Goal: Task Accomplishment & Management: Use online tool/utility

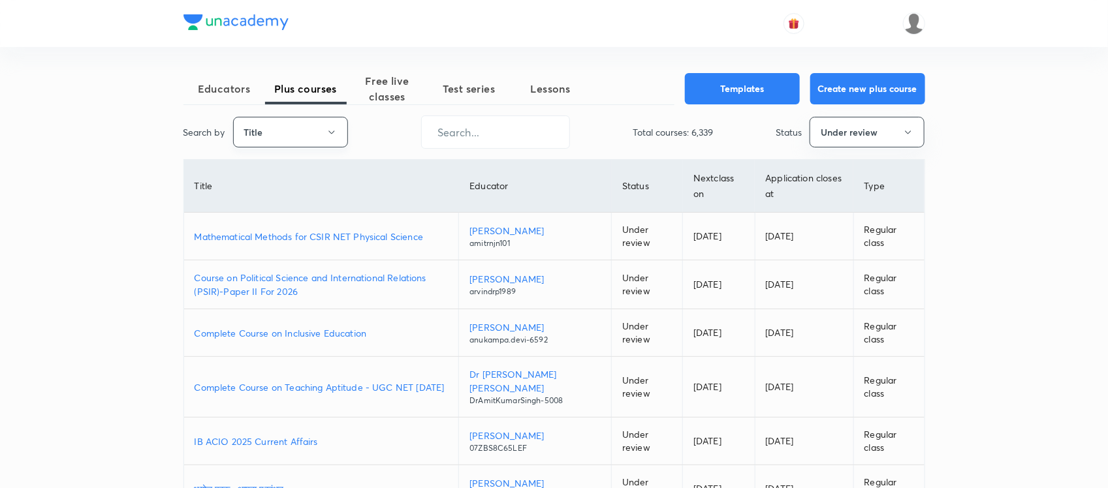
click at [308, 144] on div "Search by Title ​ Total courses: 6,339 Status Under review" at bounding box center [554, 132] width 742 height 33
click at [308, 144] on button "Title" at bounding box center [290, 132] width 115 height 31
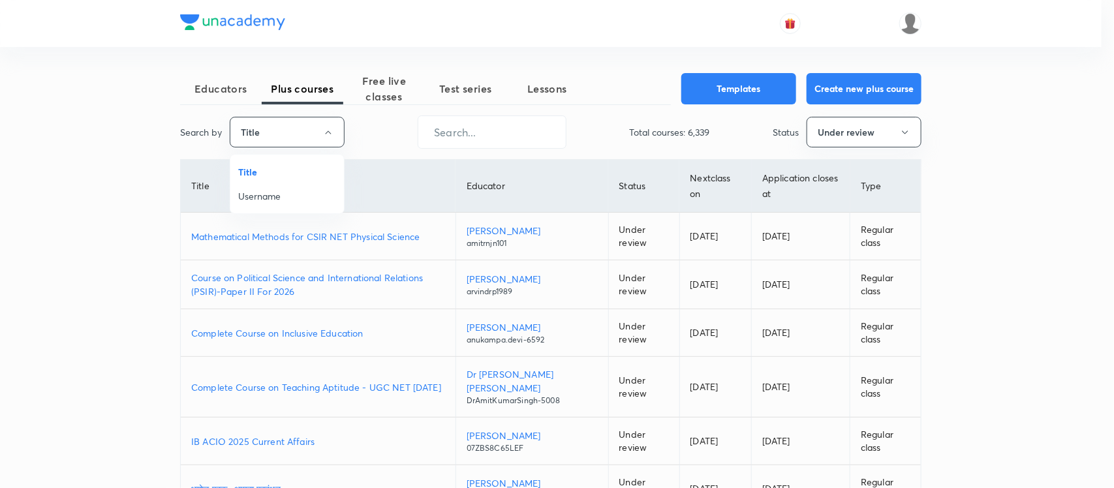
click at [259, 201] on span "Username" at bounding box center [287, 196] width 98 height 14
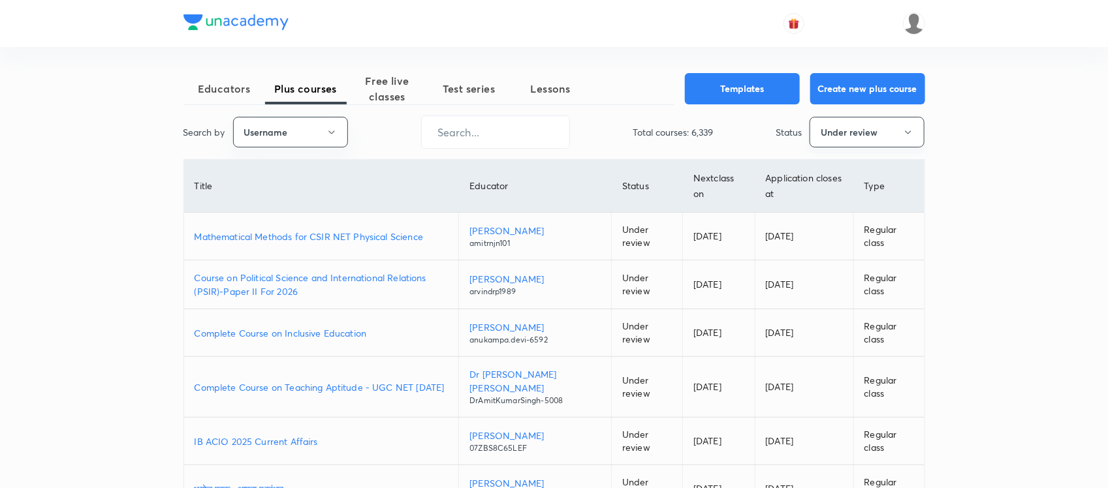
click at [820, 148] on button "Under review" at bounding box center [867, 132] width 115 height 31
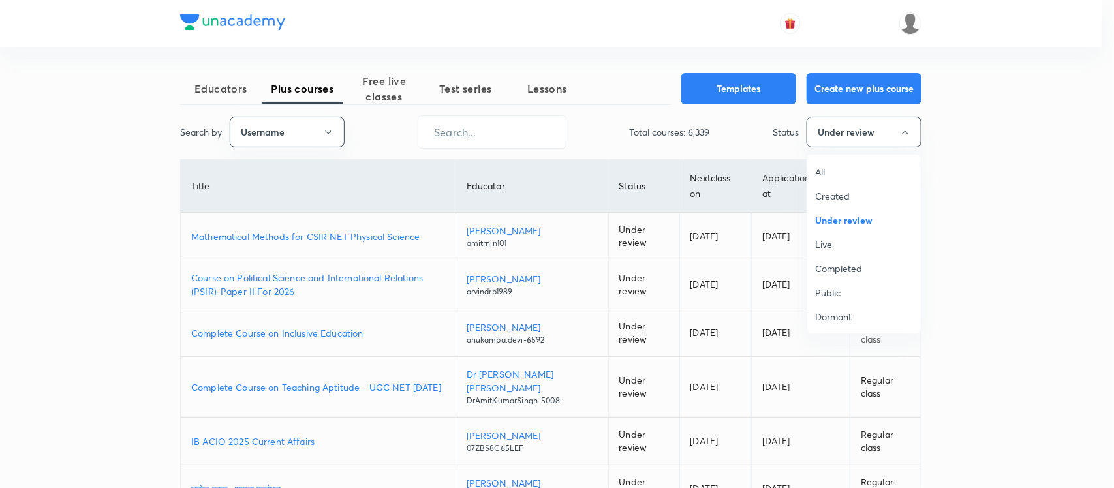
click at [817, 170] on span "All" at bounding box center [864, 172] width 98 height 14
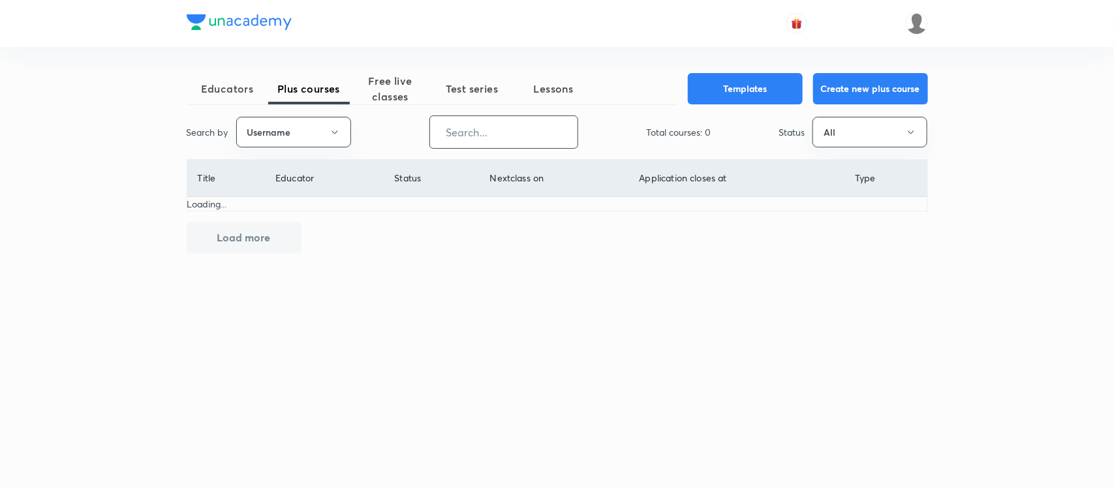
click at [482, 133] on input "text" at bounding box center [504, 132] width 148 height 33
paste input "unacademy-user-UKU6WL367E2B"
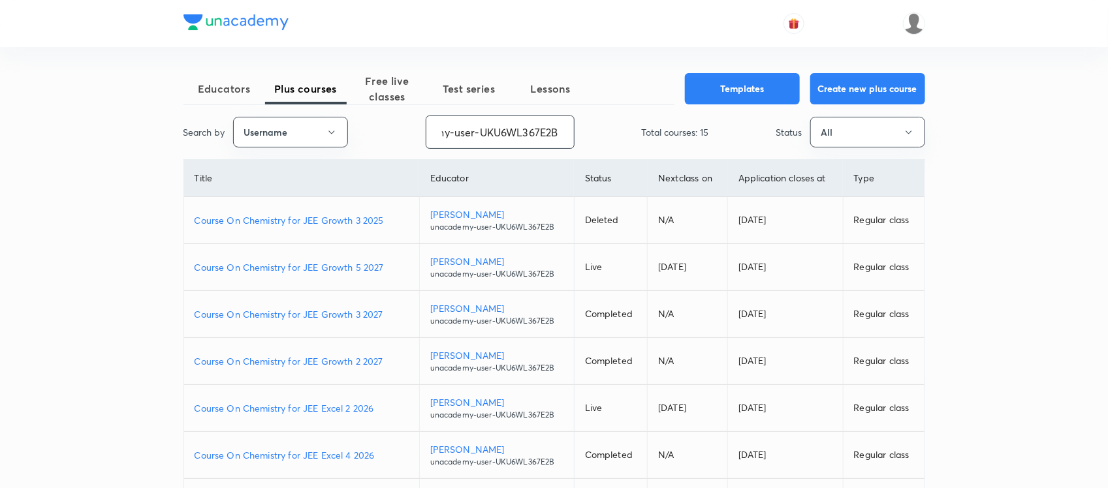
type input "unacademy-user-UKU6WL367E2B"
click at [472, 213] on p "Devesh Mishra" at bounding box center [496, 215] width 133 height 14
click at [310, 219] on p "Course On Chemistry for JEE Growth 3 2025" at bounding box center [302, 220] width 214 height 14
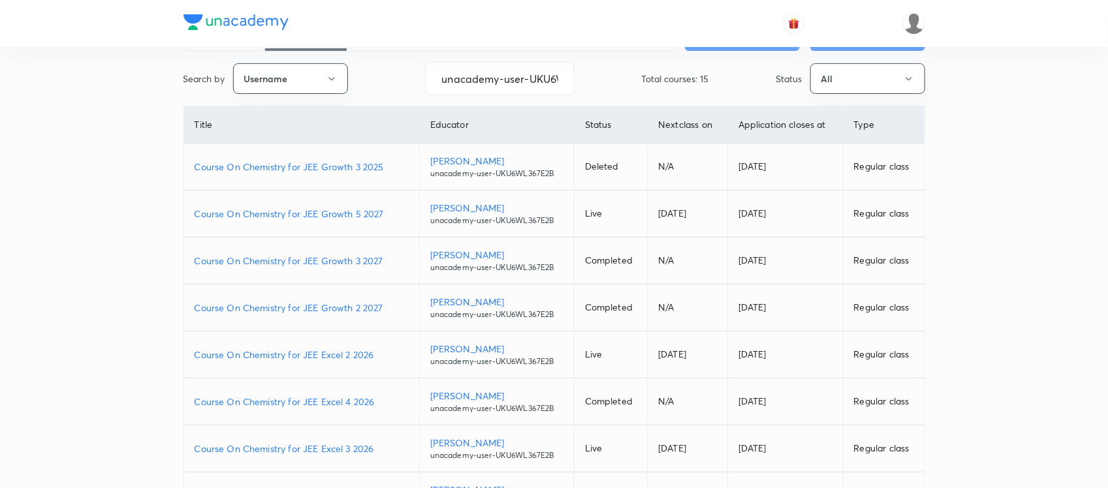
scroll to position [59, 0]
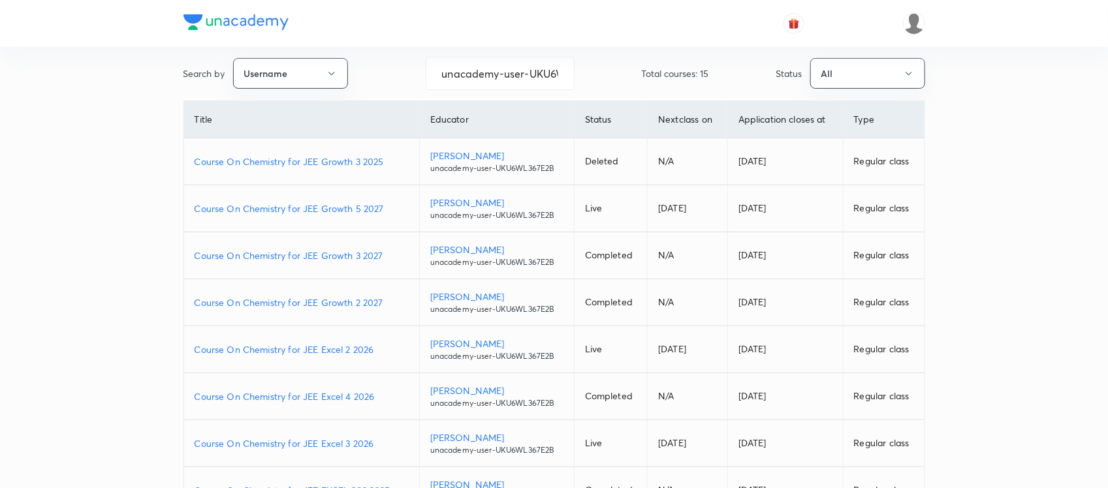
click at [343, 253] on p "Course On Chemistry for JEE Growth 3 2027" at bounding box center [302, 256] width 214 height 14
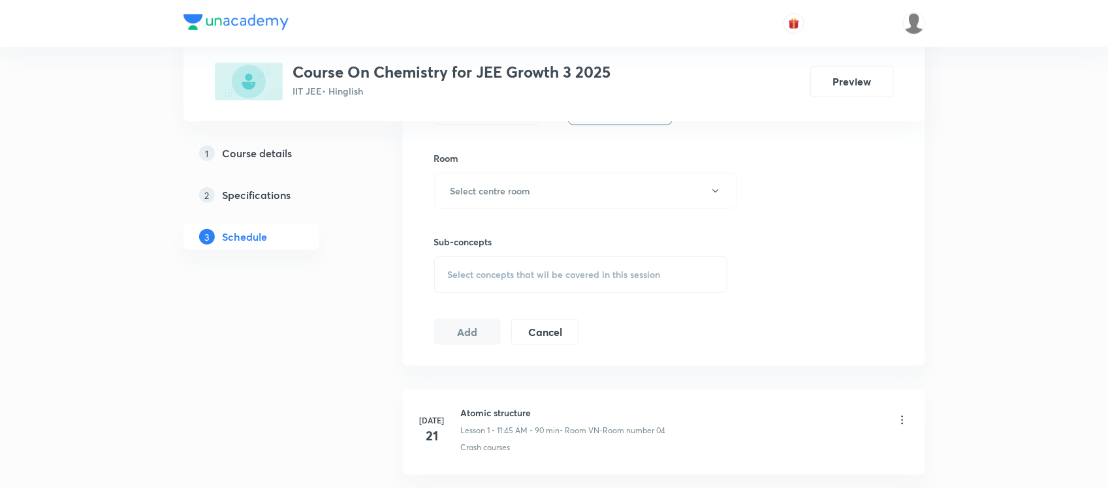
scroll to position [554, 0]
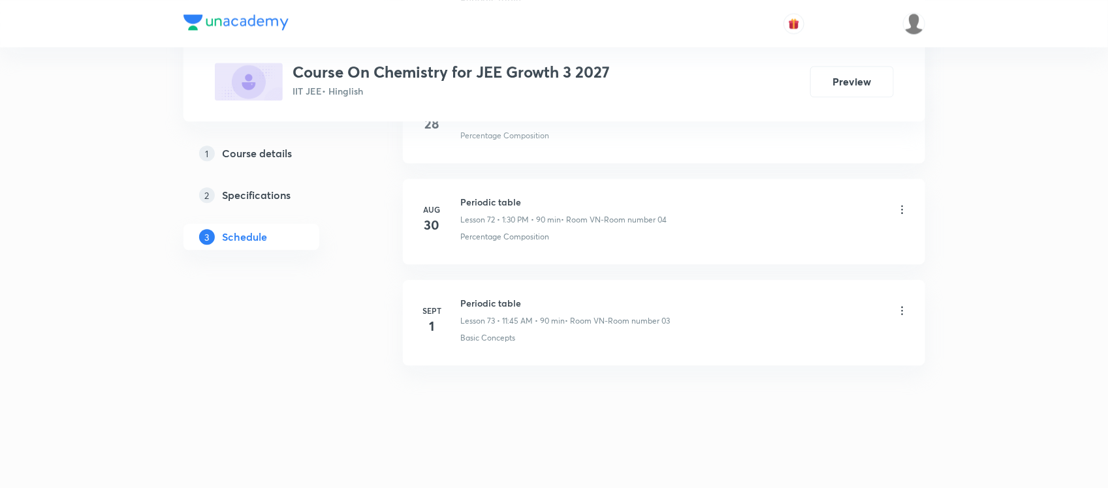
scroll to position [7966, 0]
click at [478, 304] on h6 "Periodic table" at bounding box center [566, 303] width 210 height 14
copy h6 "Periodic table"
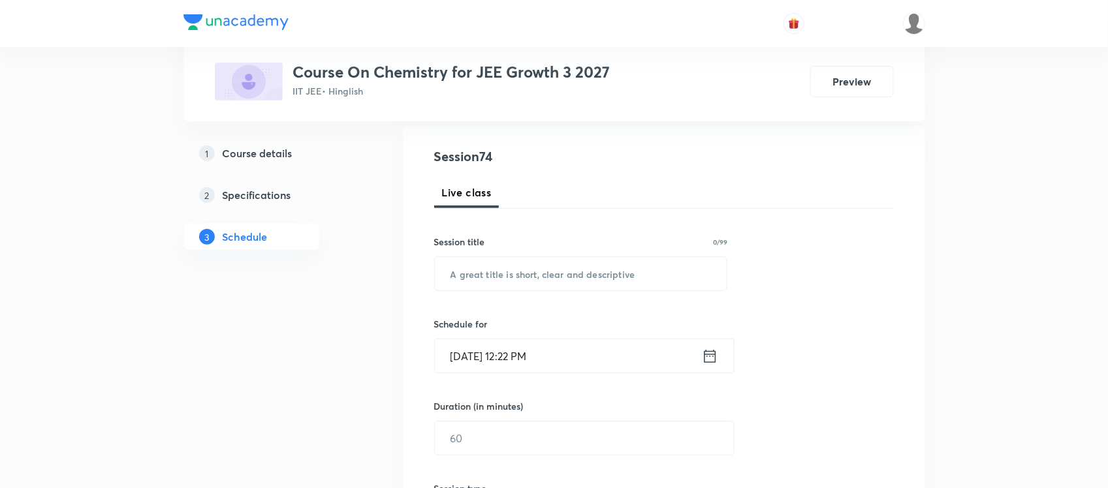
scroll to position [0, 0]
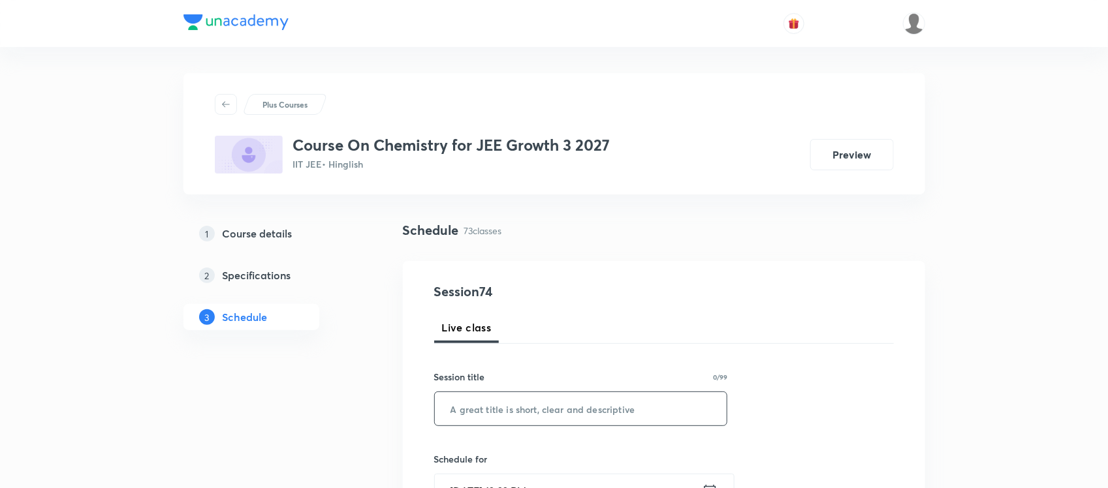
click at [499, 405] on input "text" at bounding box center [581, 408] width 292 height 33
paste input "Periodic table"
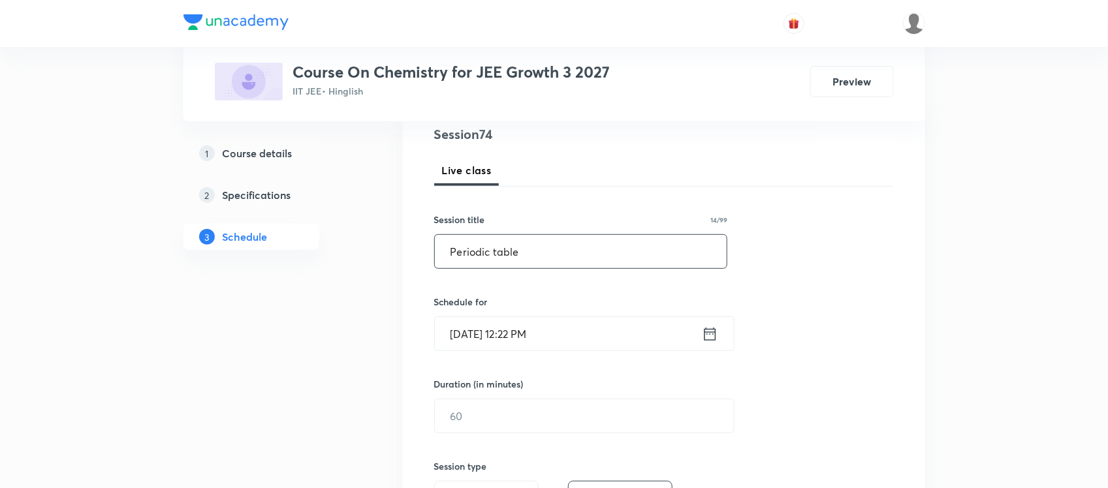
scroll to position [159, 0]
type input "Periodic table"
click at [477, 409] on input "text" at bounding box center [584, 414] width 299 height 33
type input "60"
click at [547, 333] on input "Sept 3, 2025, 12:22 PM" at bounding box center [568, 332] width 267 height 33
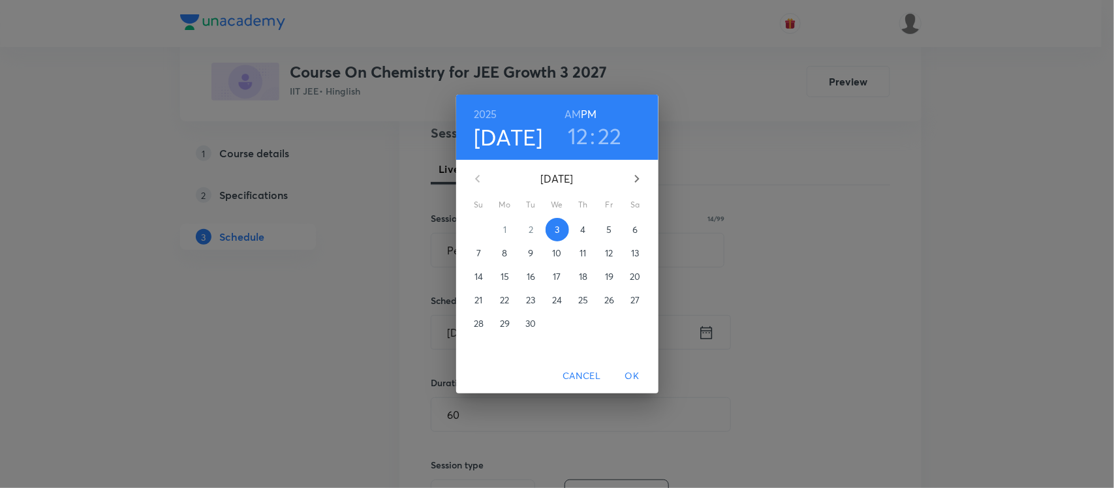
click at [614, 136] on h3 "22" at bounding box center [610, 135] width 24 height 27
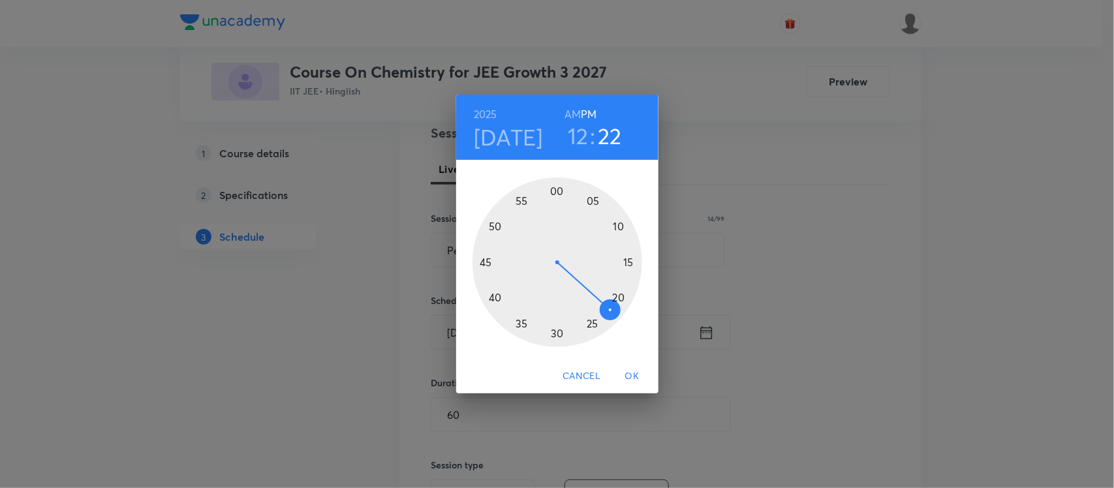
click at [594, 324] on div at bounding box center [558, 263] width 170 height 170
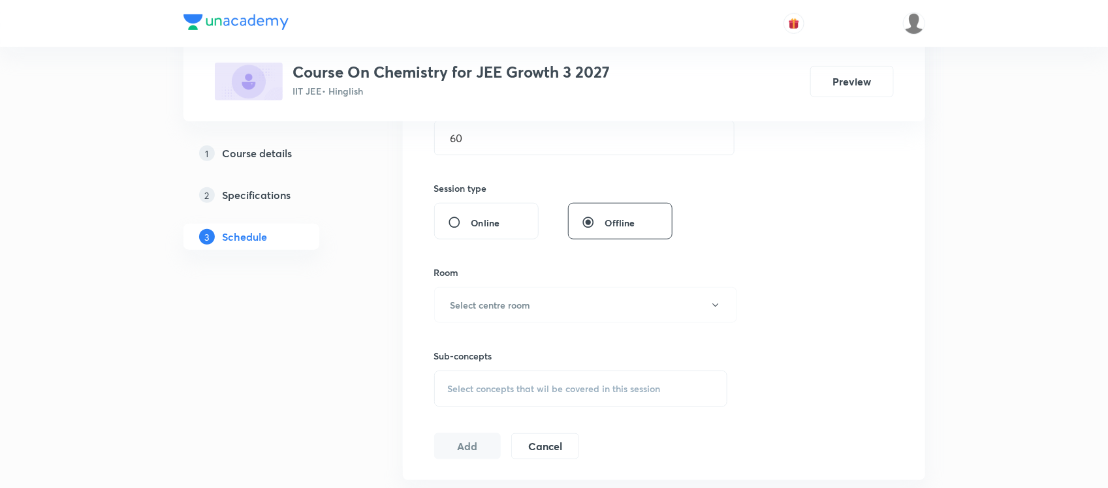
scroll to position [436, 0]
click at [488, 295] on button "Select centre room" at bounding box center [585, 305] width 303 height 36
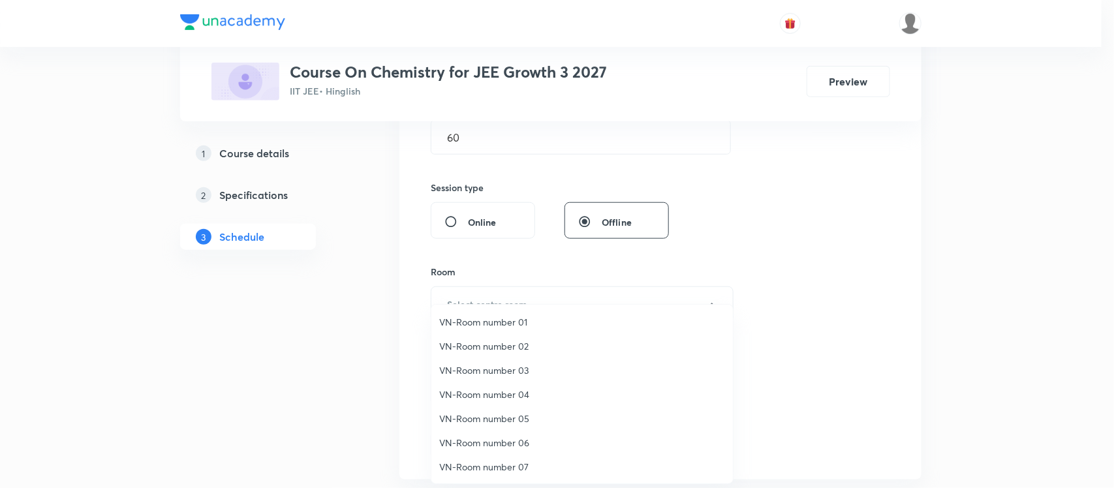
click at [519, 422] on span "VN-Room number 05" at bounding box center [582, 419] width 286 height 14
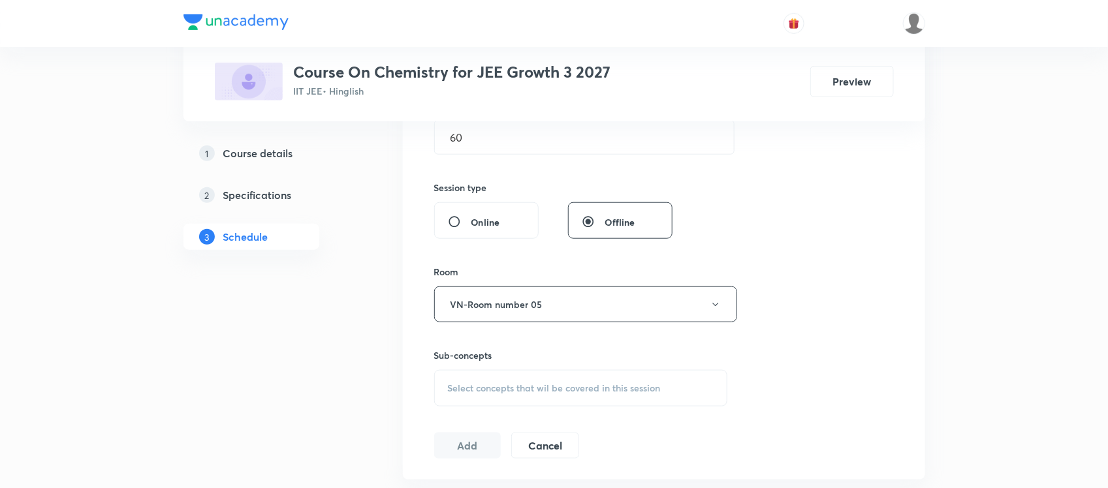
scroll to position [458, 0]
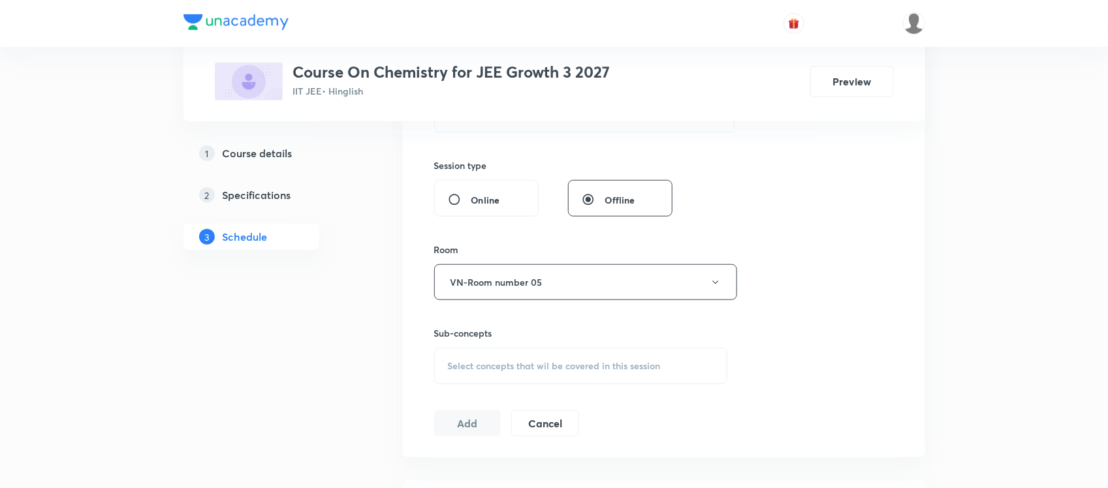
click at [563, 357] on div "Select concepts that wil be covered in this session" at bounding box center [581, 366] width 294 height 37
click at [509, 464] on p "Basic Concepts" at bounding box center [496, 469] width 64 height 14
checkbox input "true"
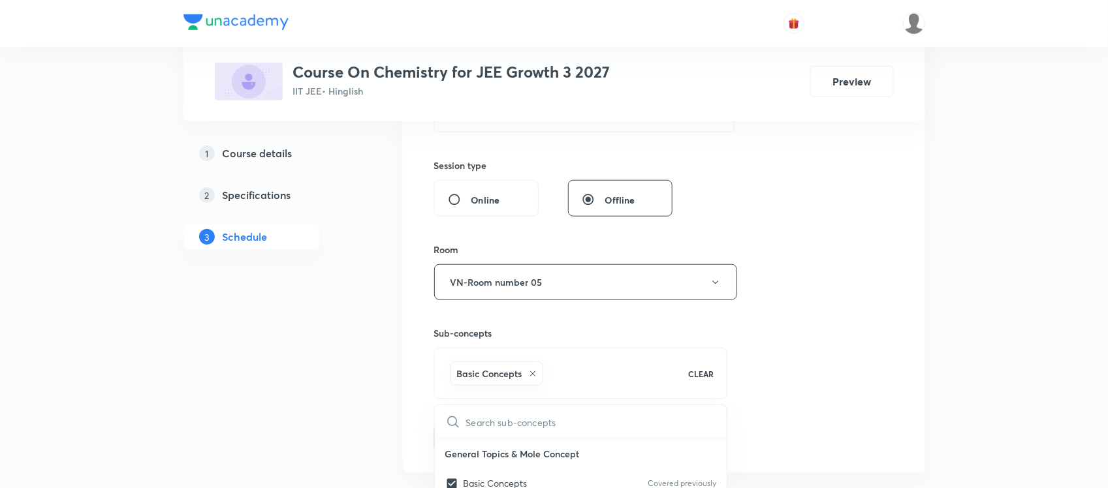
click at [415, 328] on div "Session 74 Live class Session title 14/99 Periodic table ​ Schedule for Sept 3,…" at bounding box center [664, 138] width 522 height 670
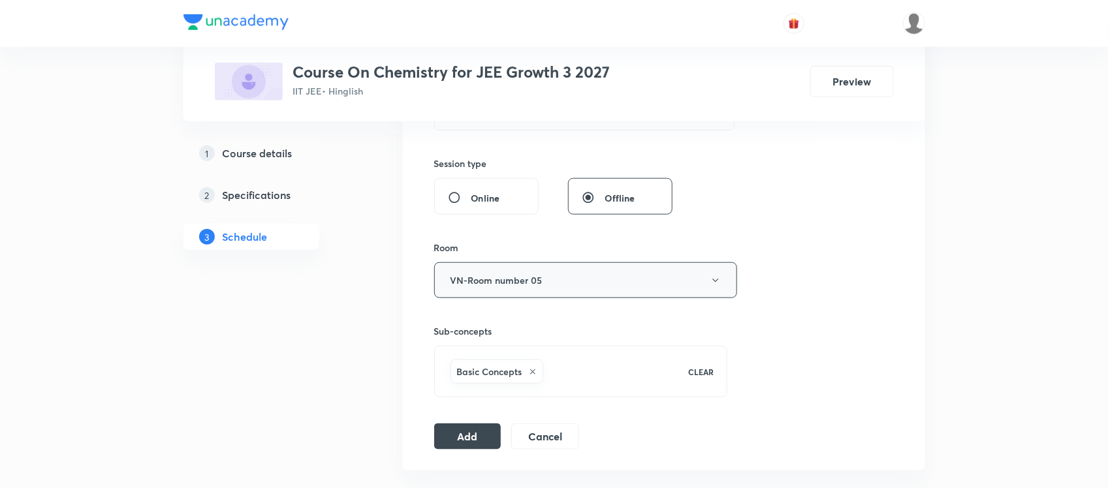
click at [509, 292] on button "VN-Room number 05" at bounding box center [585, 280] width 303 height 36
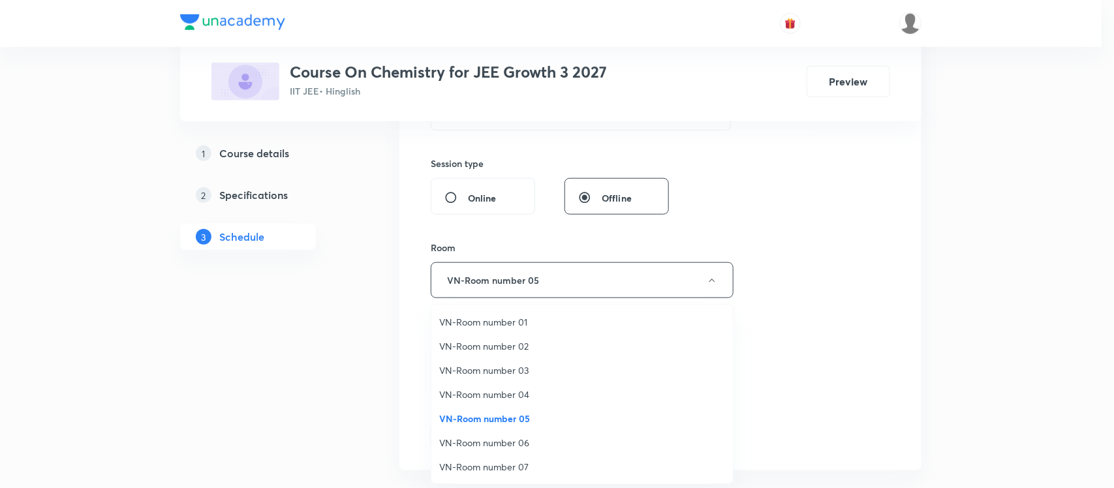
click at [507, 393] on span "VN-Room number 04" at bounding box center [582, 395] width 286 height 14
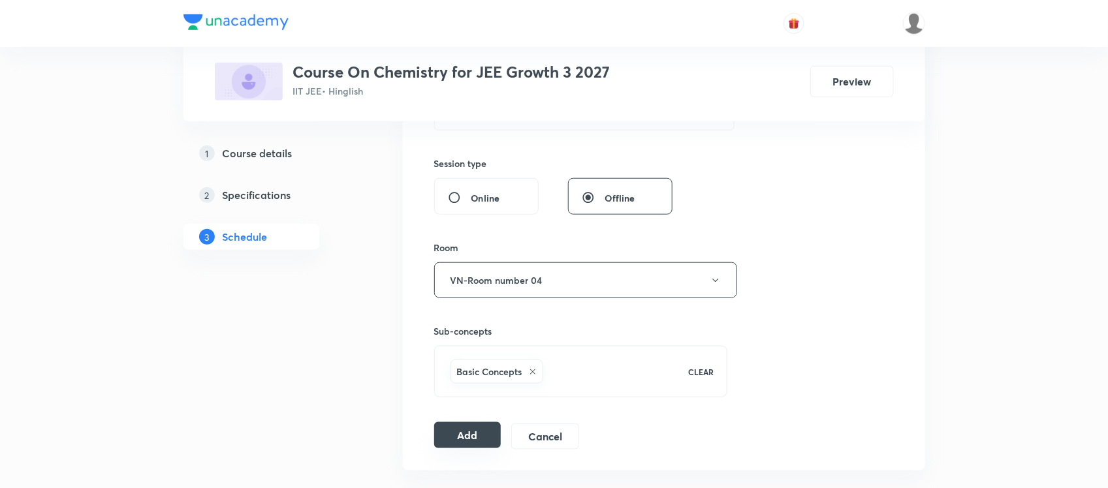
click at [448, 445] on button "Add" at bounding box center [467, 435] width 67 height 26
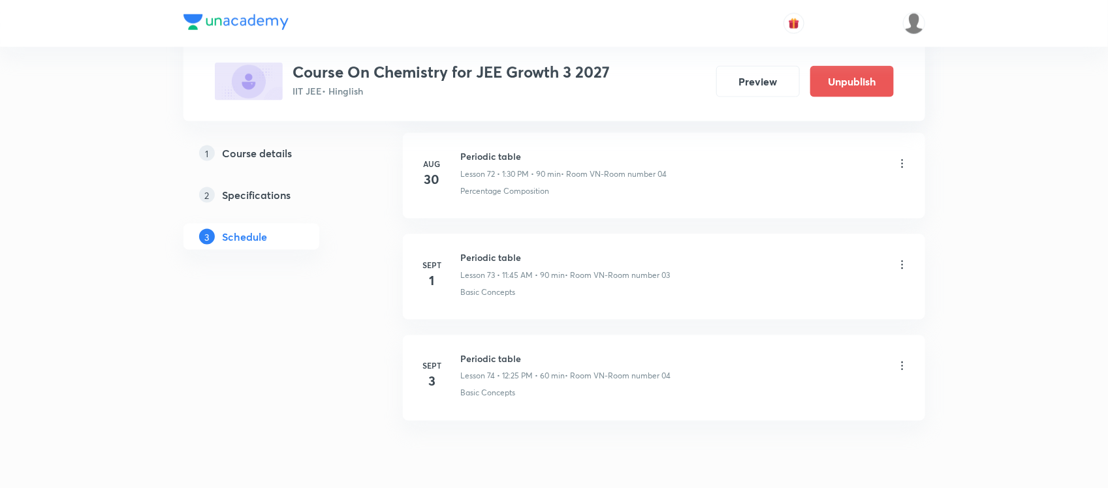
scroll to position [7467, 0]
